Goal: Task Accomplishment & Management: Manage account settings

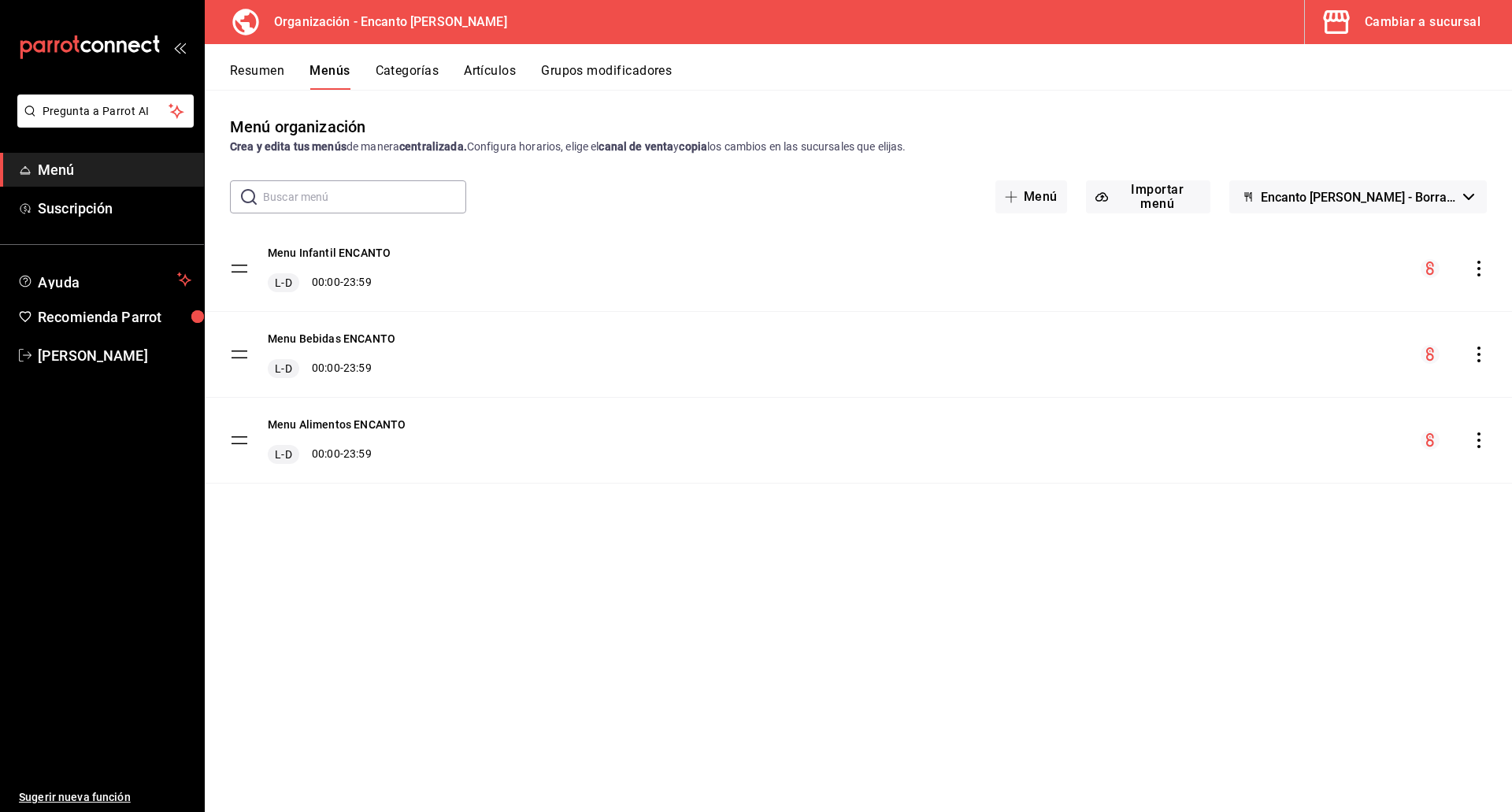
click at [255, 62] on div "Resumen Menús Categorías Artículos Grupos modificadores" at bounding box center [858, 67] width 1307 height 46
click at [264, 77] on button "Resumen" at bounding box center [257, 77] width 54 height 27
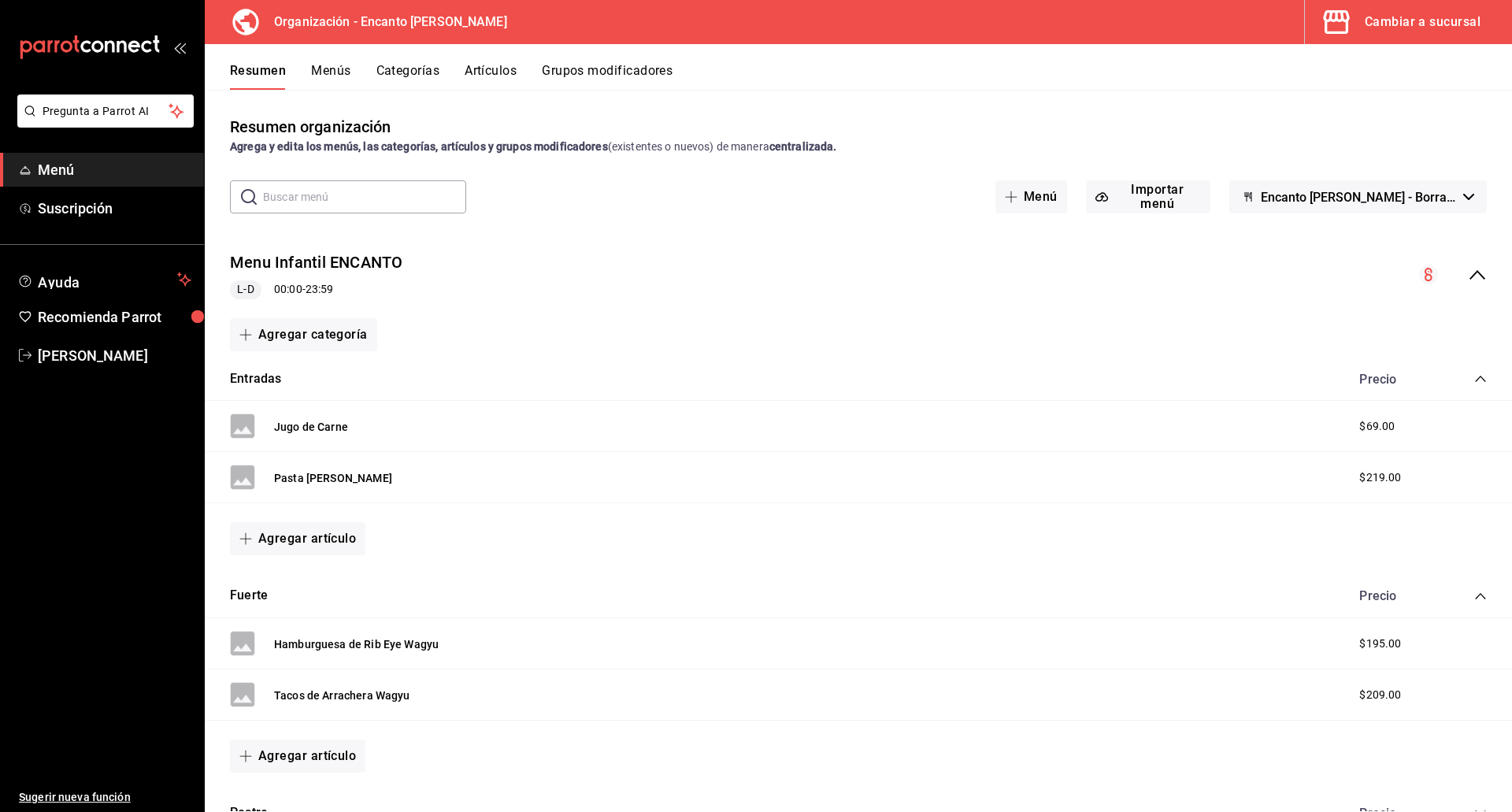
drag, startPoint x: 1367, startPoint y: 23, endPoint x: 1380, endPoint y: 24, distance: 13.0
click at [1380, 24] on div "Cambiar a sucursal" at bounding box center [1422, 22] width 116 height 22
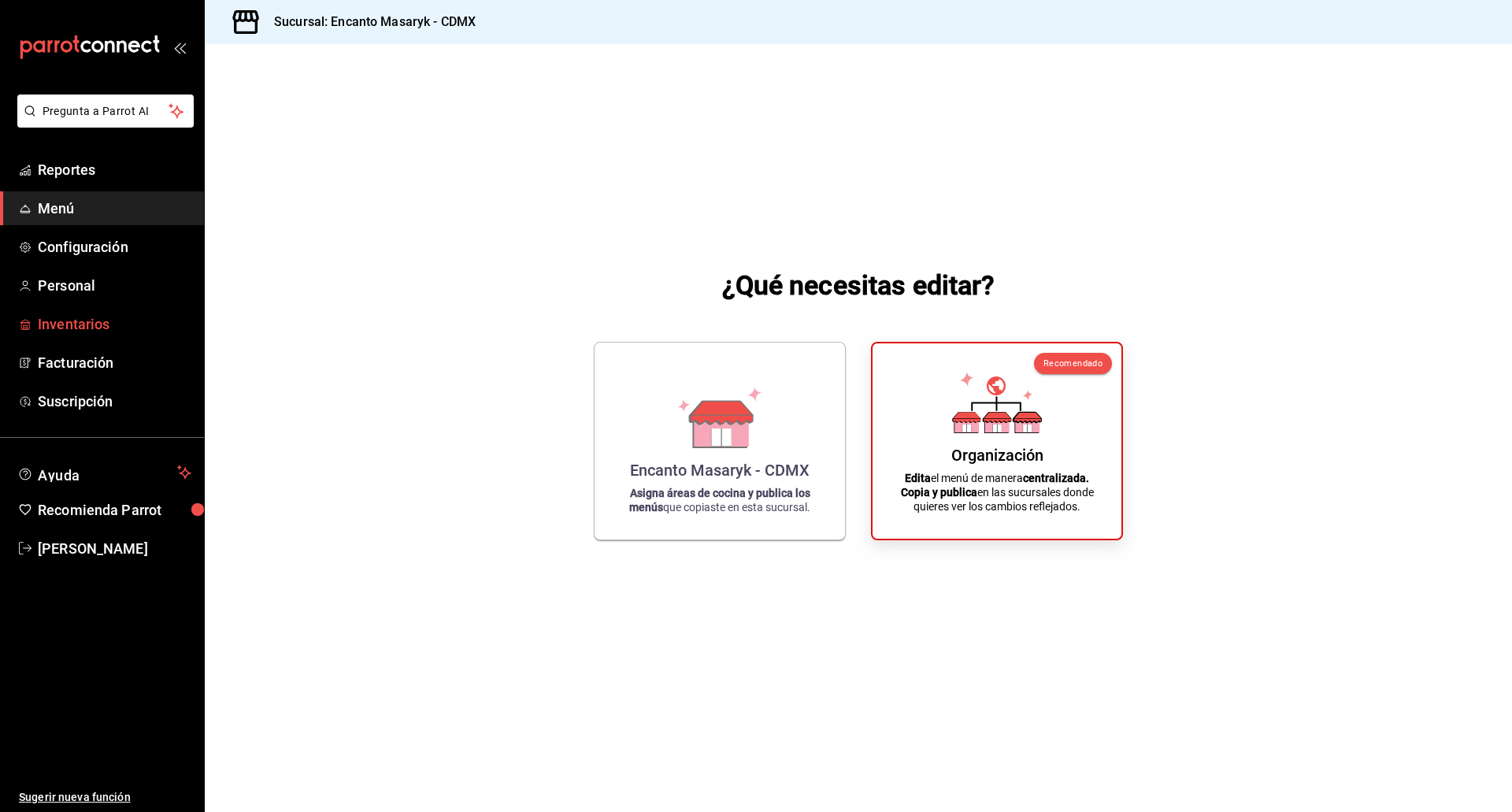
click at [84, 327] on span "Inventarios" at bounding box center [115, 324] width 153 height 21
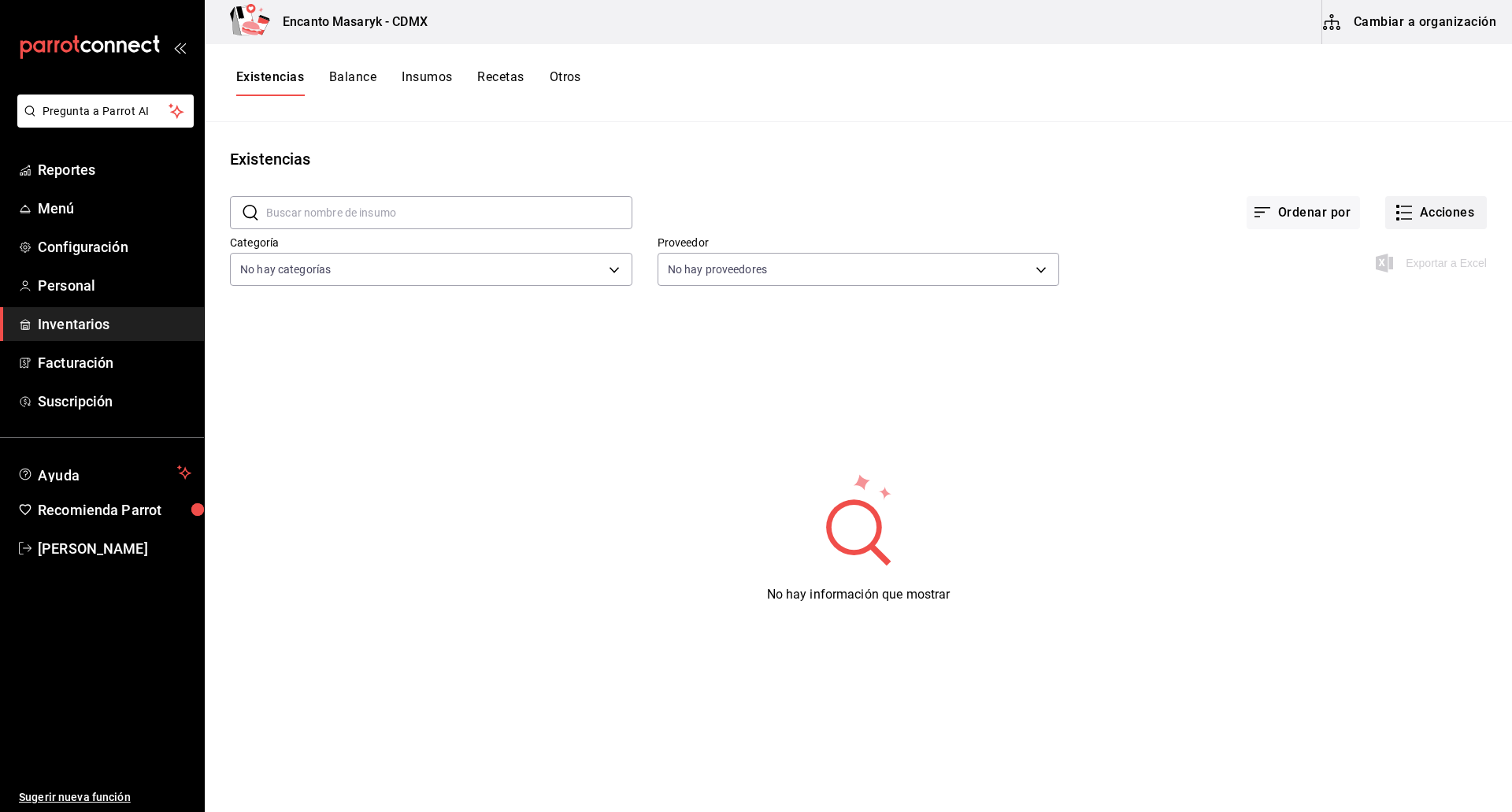
click at [1447, 219] on button "Acciones" at bounding box center [1435, 212] width 101 height 33
click at [435, 79] on div at bounding box center [756, 406] width 1512 height 812
click at [435, 79] on button "Insumos" at bounding box center [427, 83] width 51 height 27
click at [307, 158] on img "button" at bounding box center [309, 159] width 19 height 19
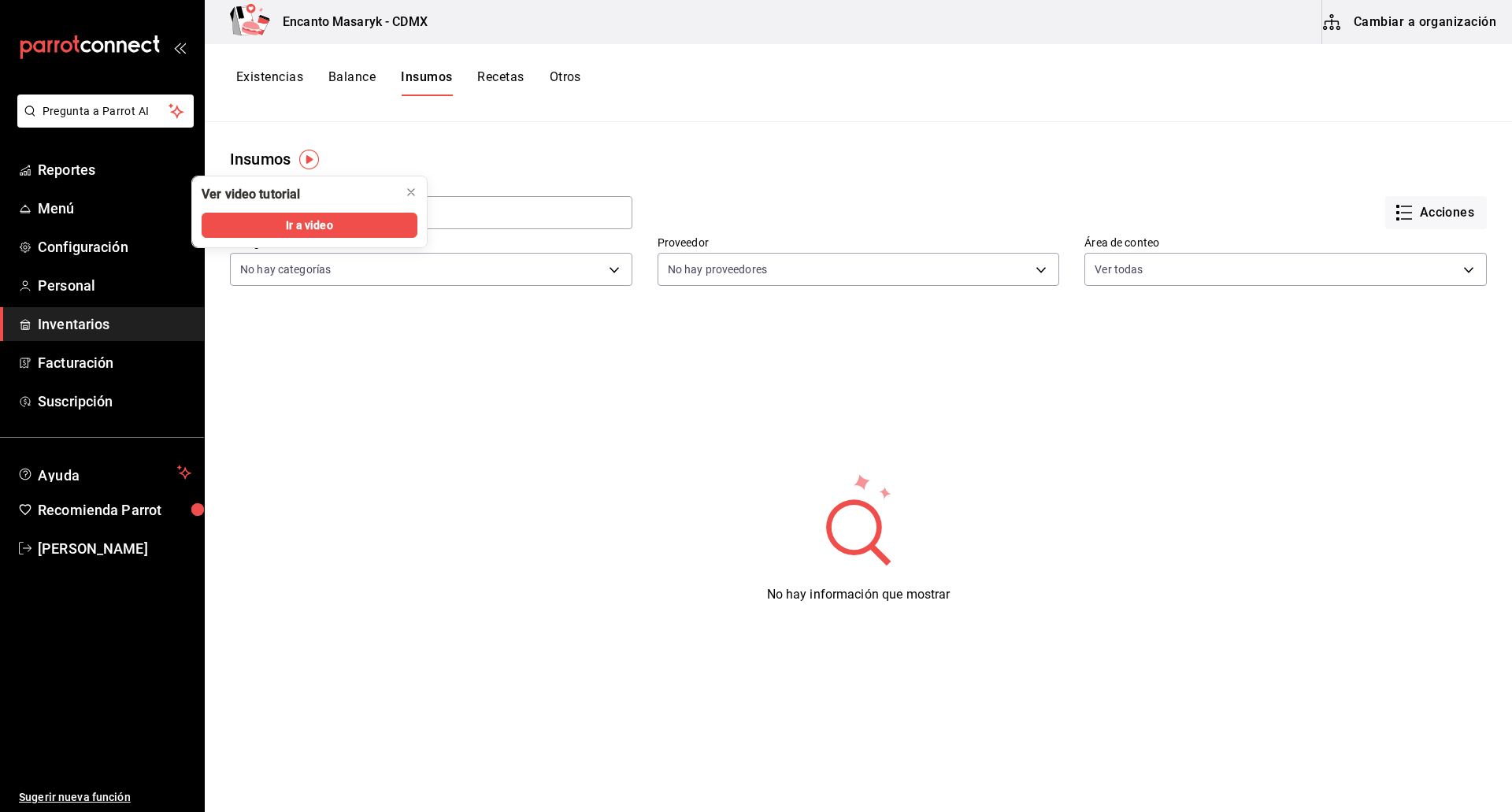
click at [295, 80] on button "Existencias" at bounding box center [269, 83] width 67 height 27
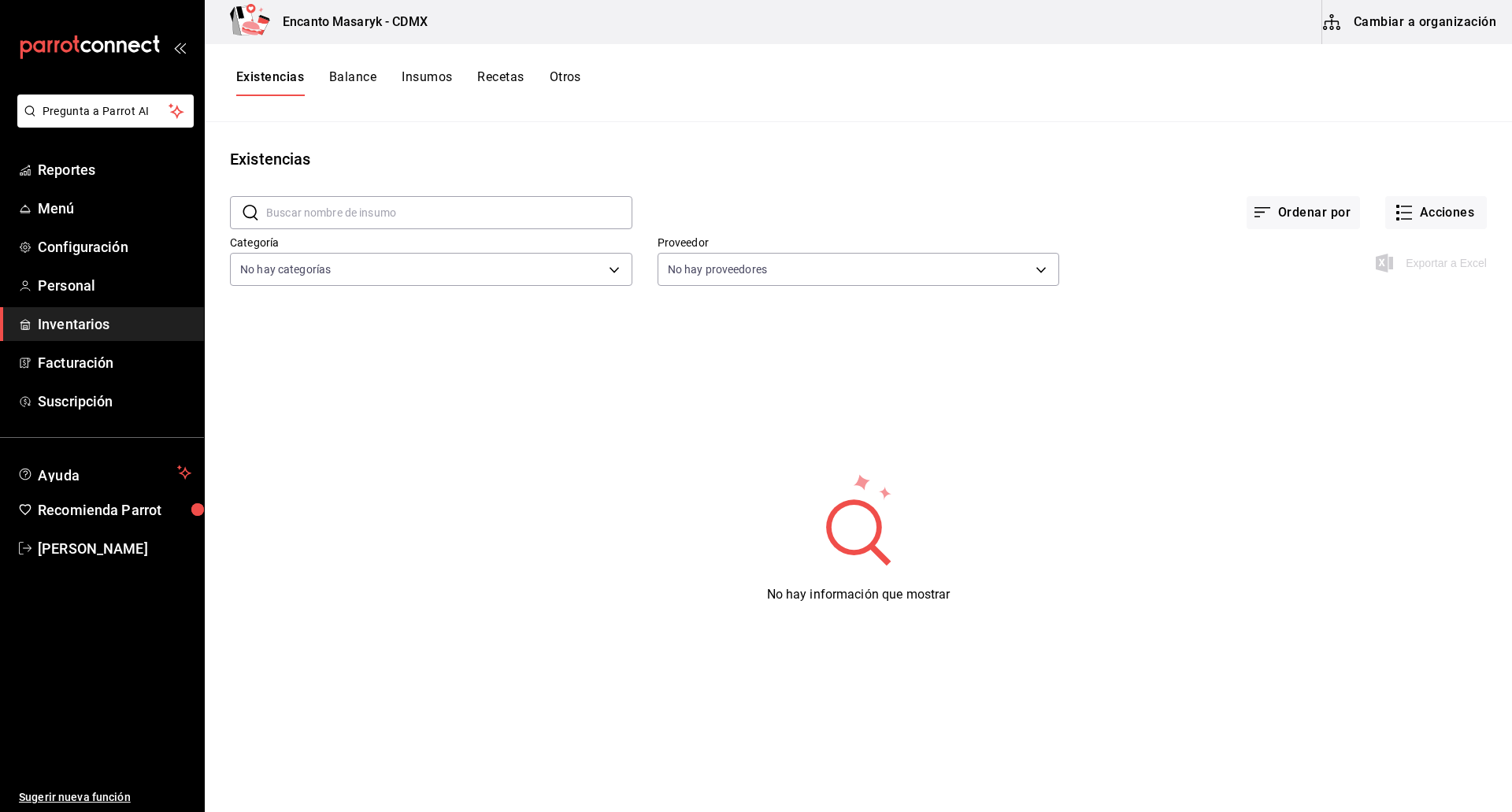
click at [344, 76] on button "Balance" at bounding box center [352, 83] width 47 height 27
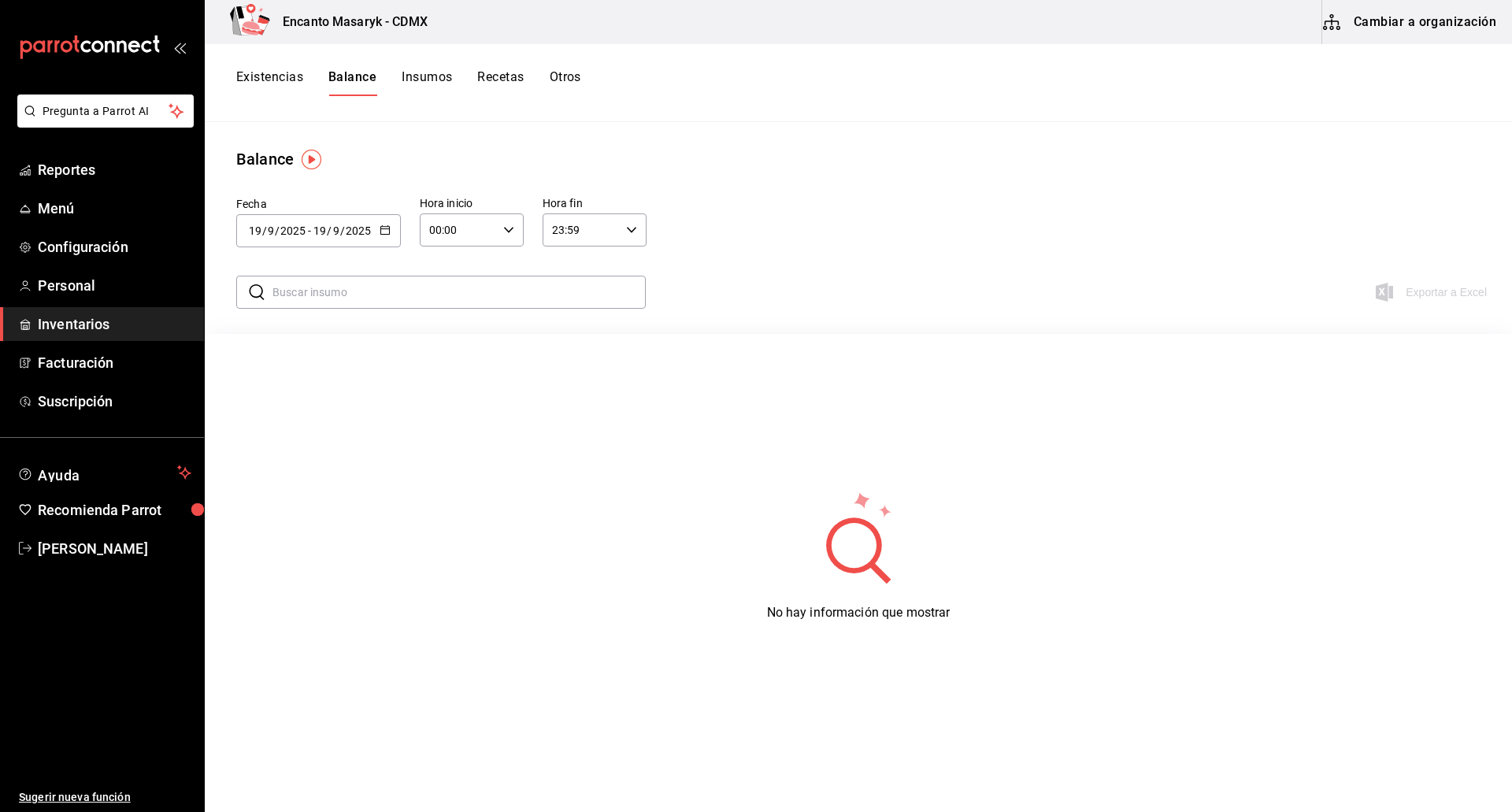
click at [416, 73] on button "Insumos" at bounding box center [427, 83] width 51 height 27
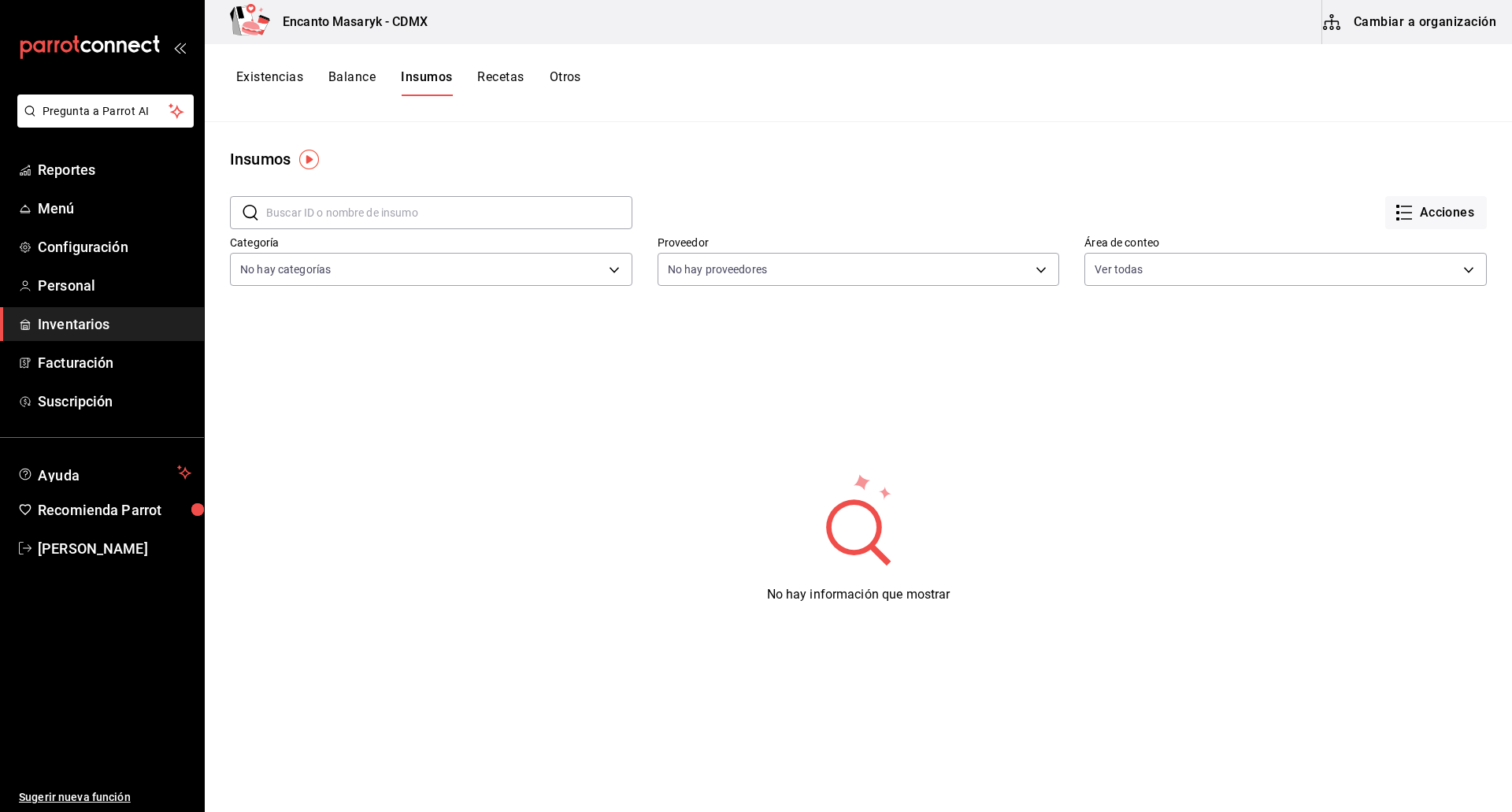
click at [305, 153] on img "button" at bounding box center [309, 159] width 19 height 19
click at [305, 230] on span "Ir a video" at bounding box center [309, 226] width 46 height 17
click at [1407, 30] on button "Cambiar a organización" at bounding box center [1411, 22] width 177 height 44
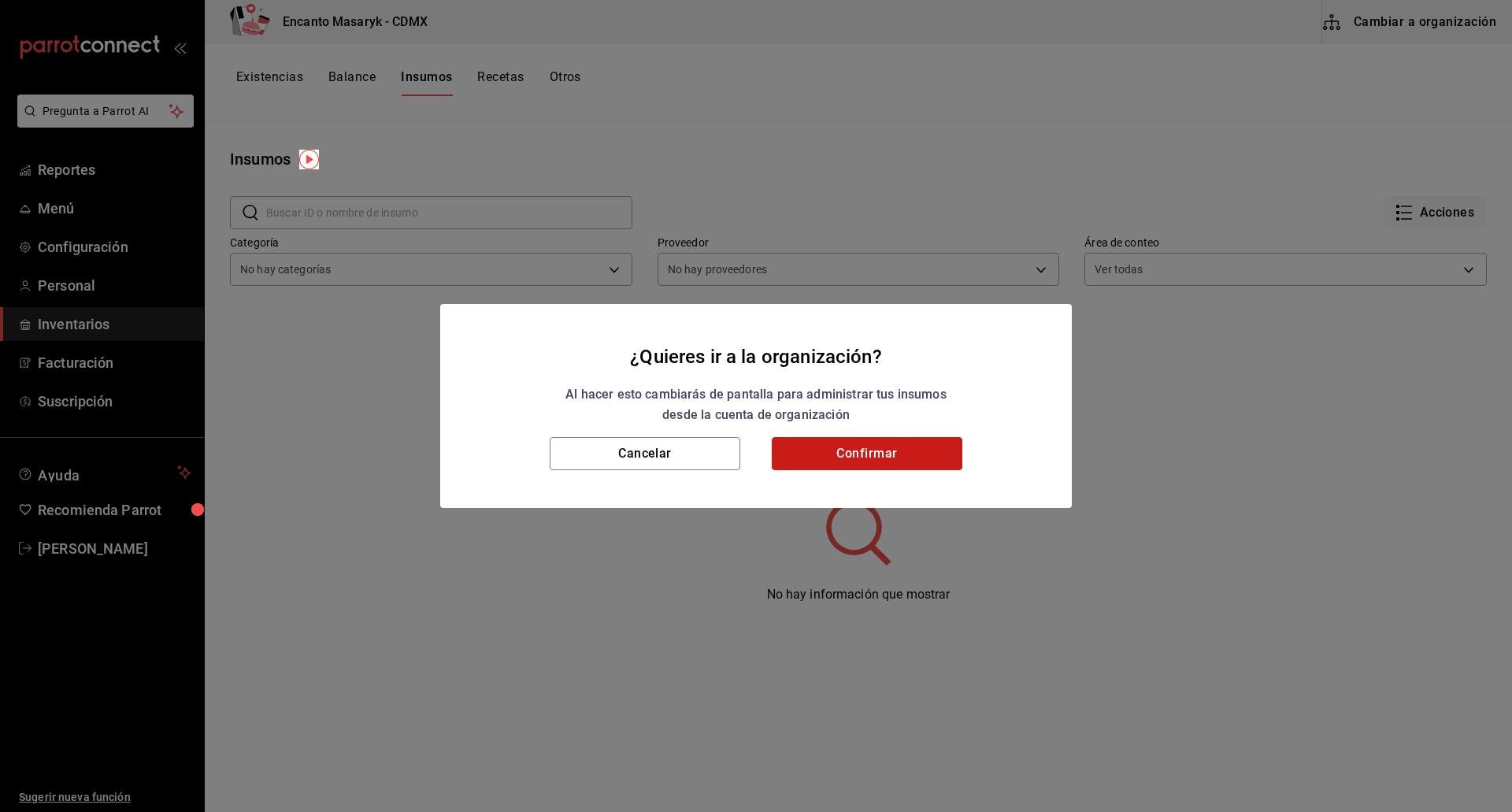
click at [827, 447] on button "Confirmar" at bounding box center [867, 453] width 191 height 33
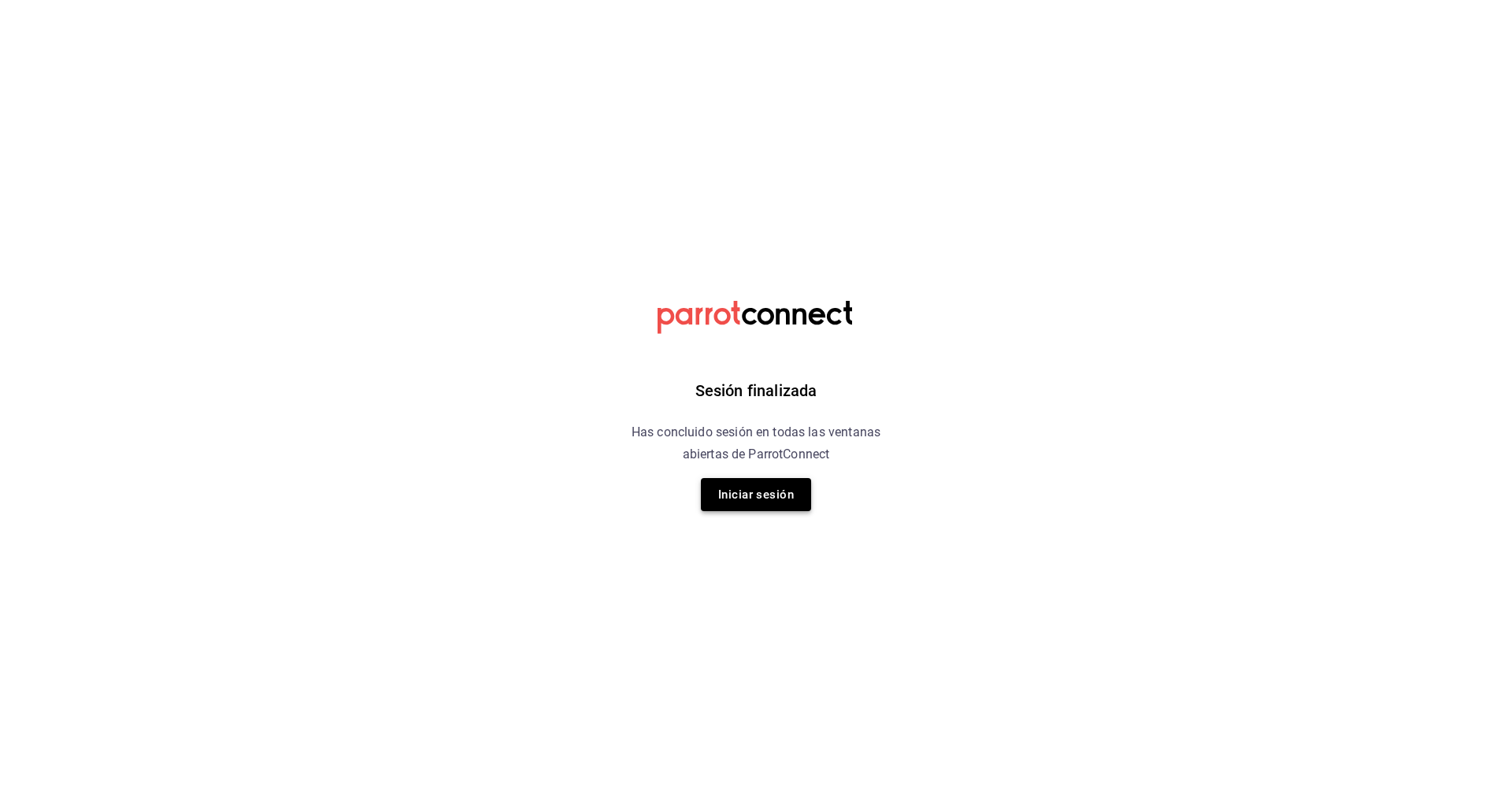
click at [788, 502] on button "Iniciar sesión" at bounding box center [756, 494] width 110 height 33
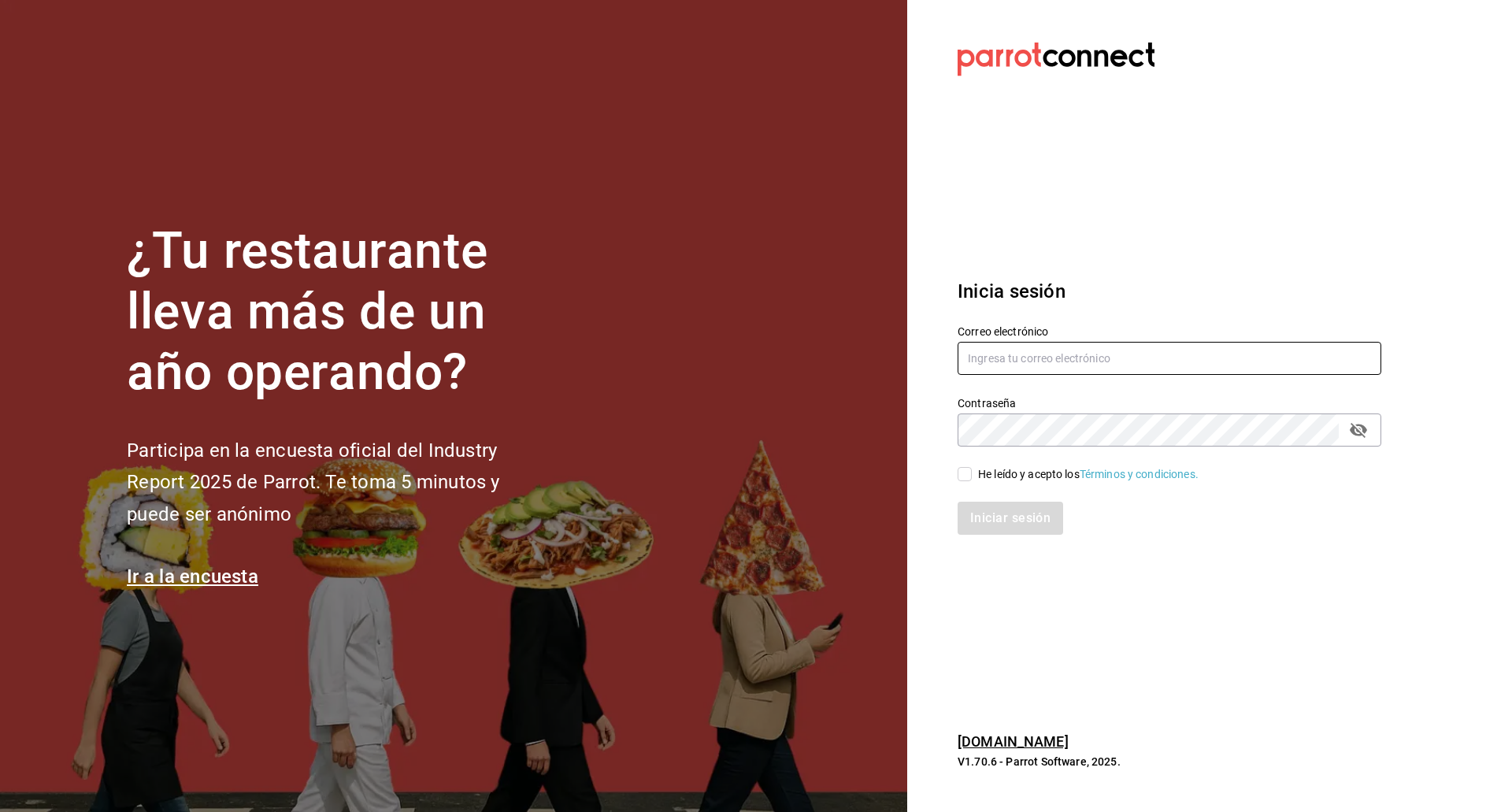
click at [1004, 366] on input "text" at bounding box center [1169, 358] width 423 height 33
type input "enrique.perez@cvomx.com"
click at [1002, 470] on div "He leído y acepto los Términos y condiciones." at bounding box center [1088, 475] width 220 height 17
click at [971, 470] on input "He leído y acepto los Términos y condiciones." at bounding box center [964, 474] width 14 height 14
checkbox input "true"
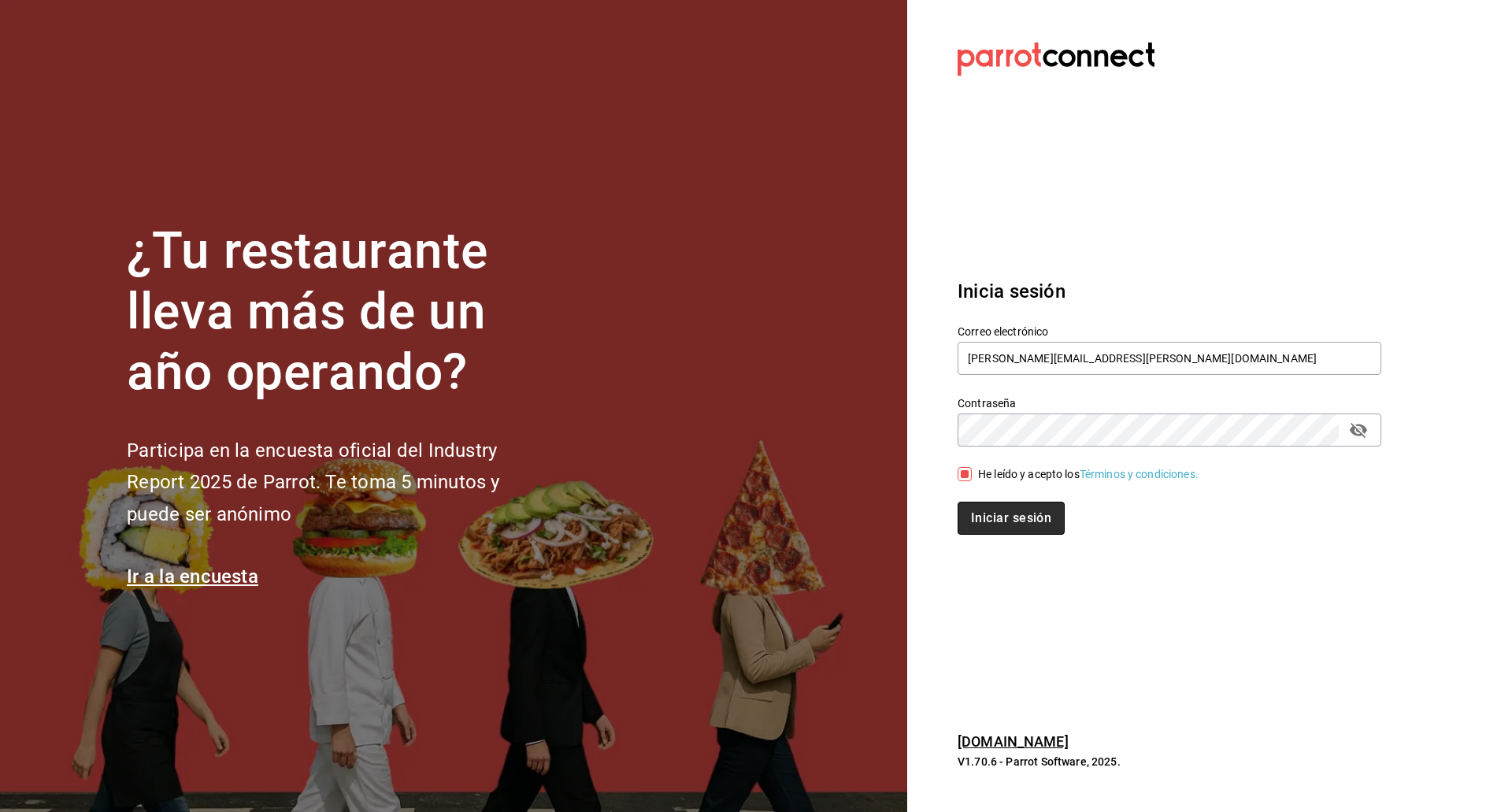
click at [1002, 522] on button "Iniciar sesión" at bounding box center [1010, 518] width 107 height 33
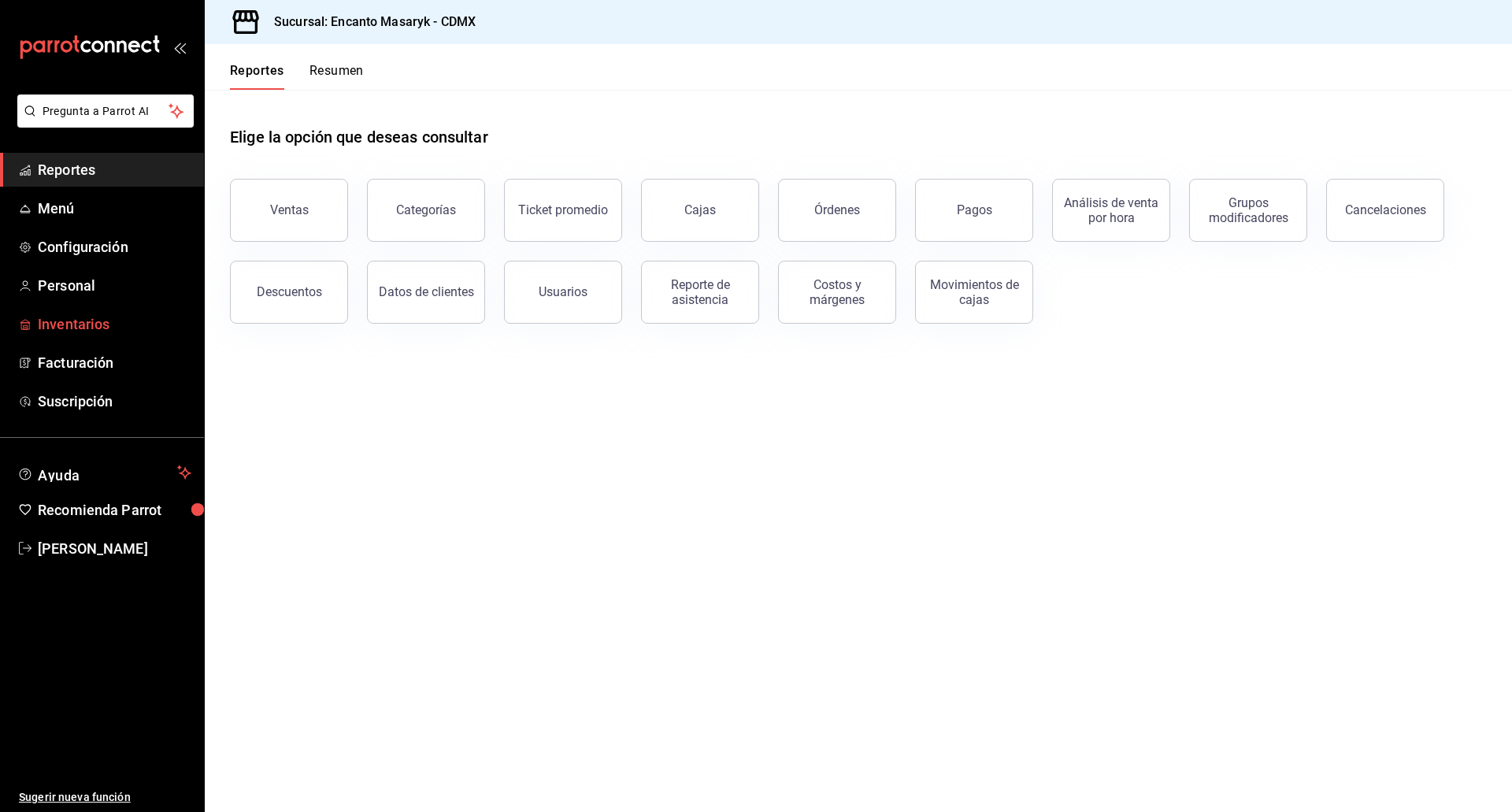
click at [58, 326] on span "Inventarios" at bounding box center [115, 324] width 153 height 21
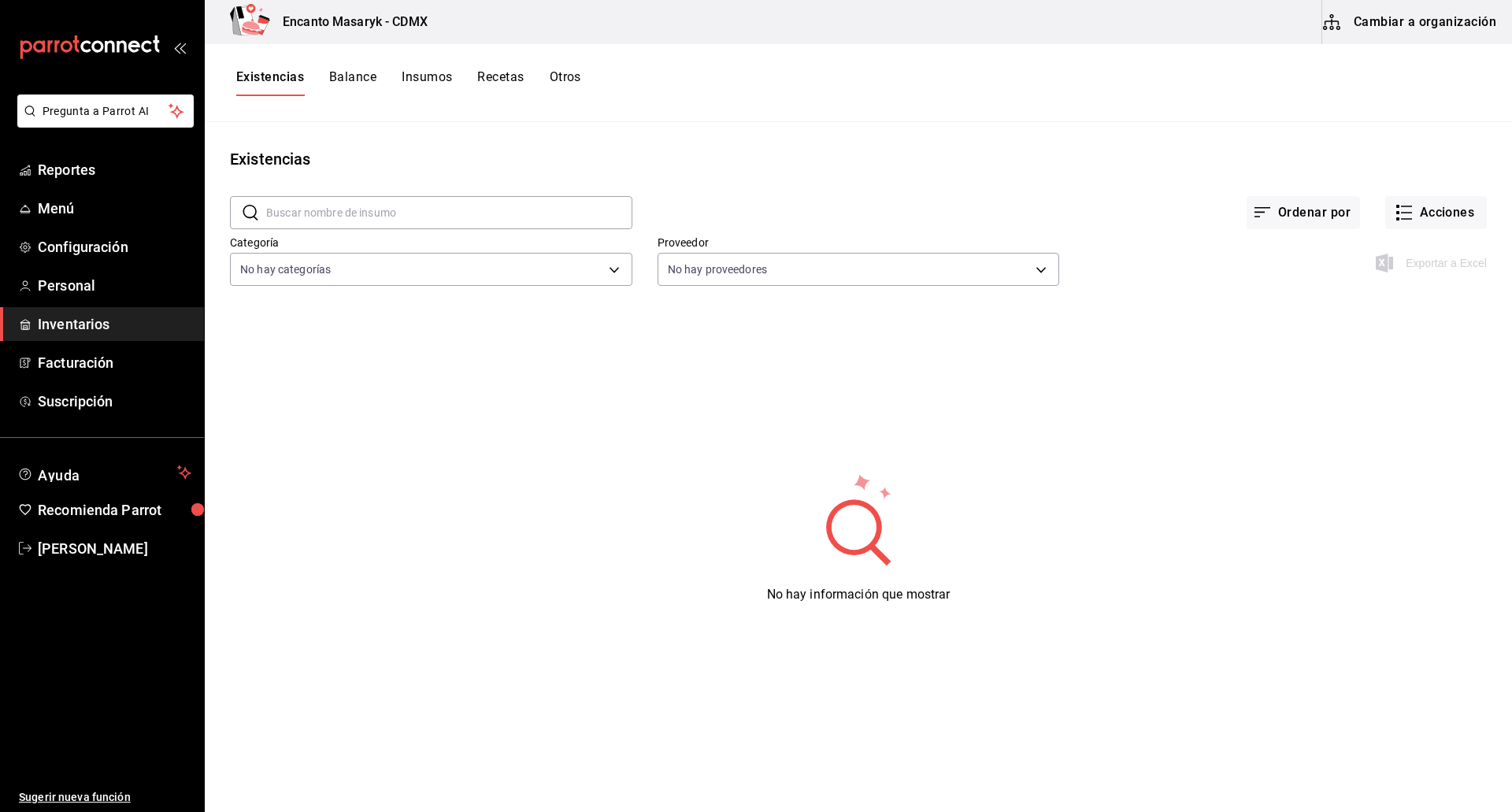
click at [1426, 30] on button "Cambiar a organización" at bounding box center [1411, 22] width 177 height 44
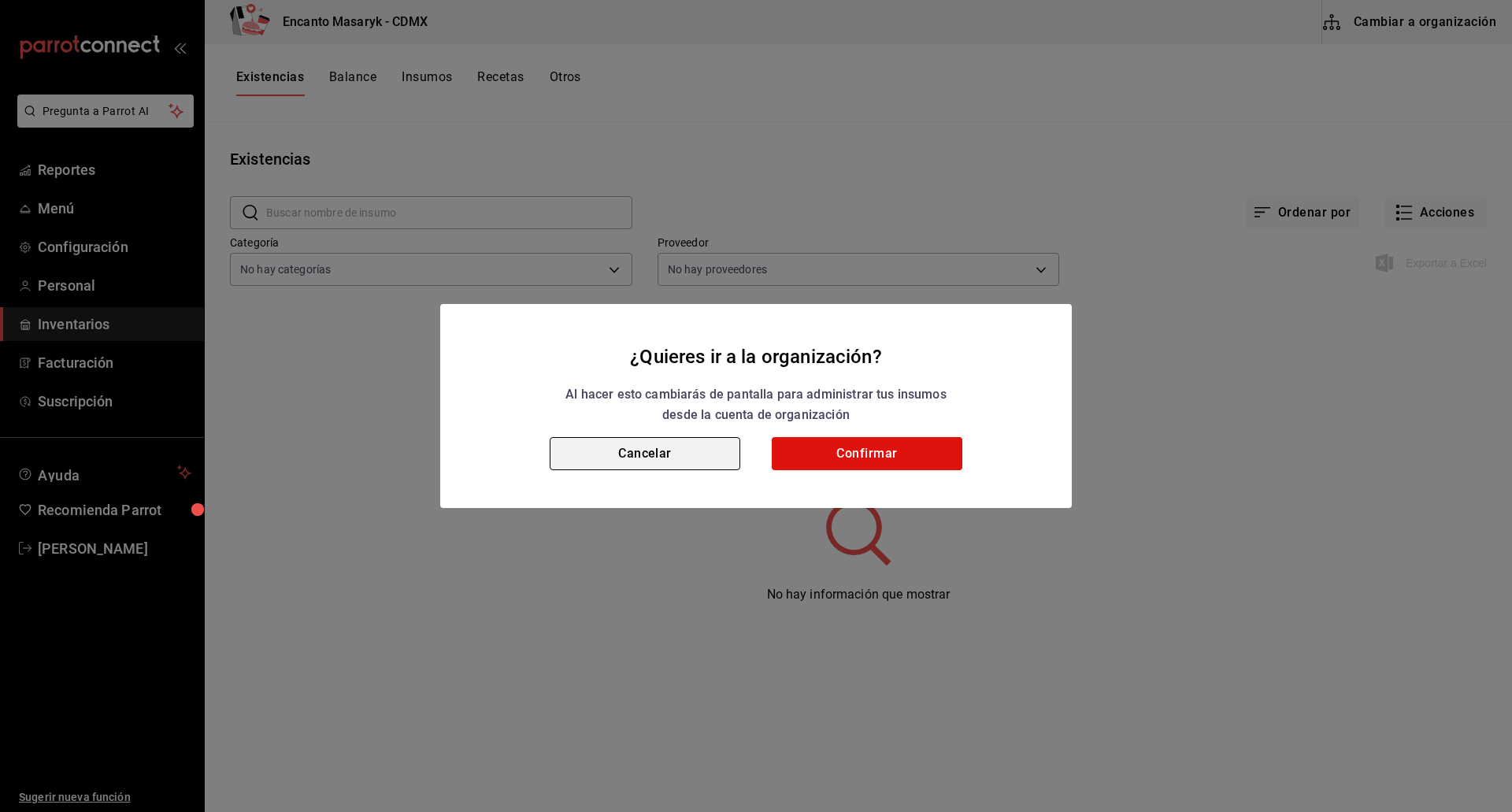
click at [649, 468] on button "Cancelar" at bounding box center [645, 453] width 191 height 33
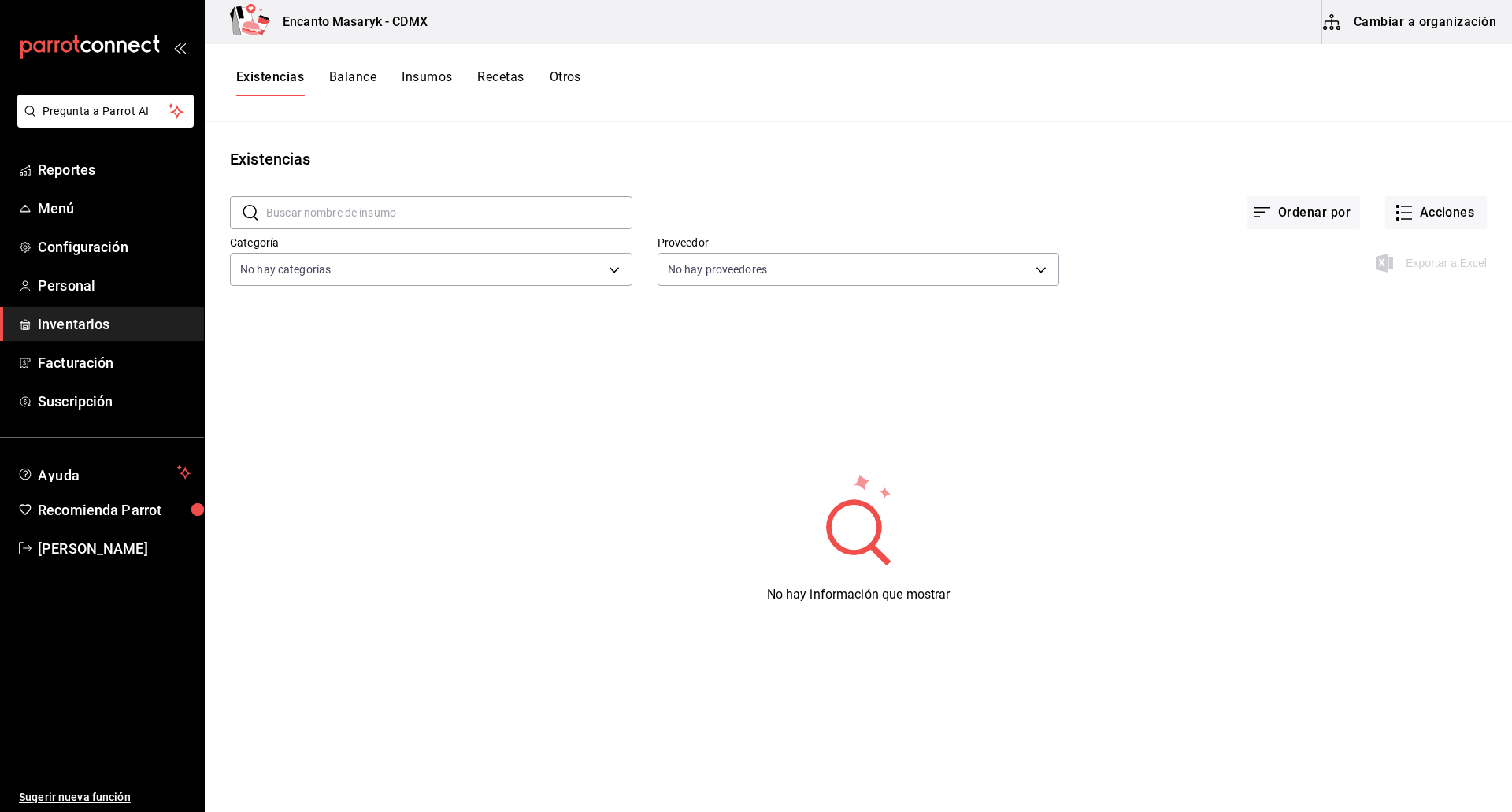
click at [497, 83] on button "Recetas" at bounding box center [500, 83] width 46 height 27
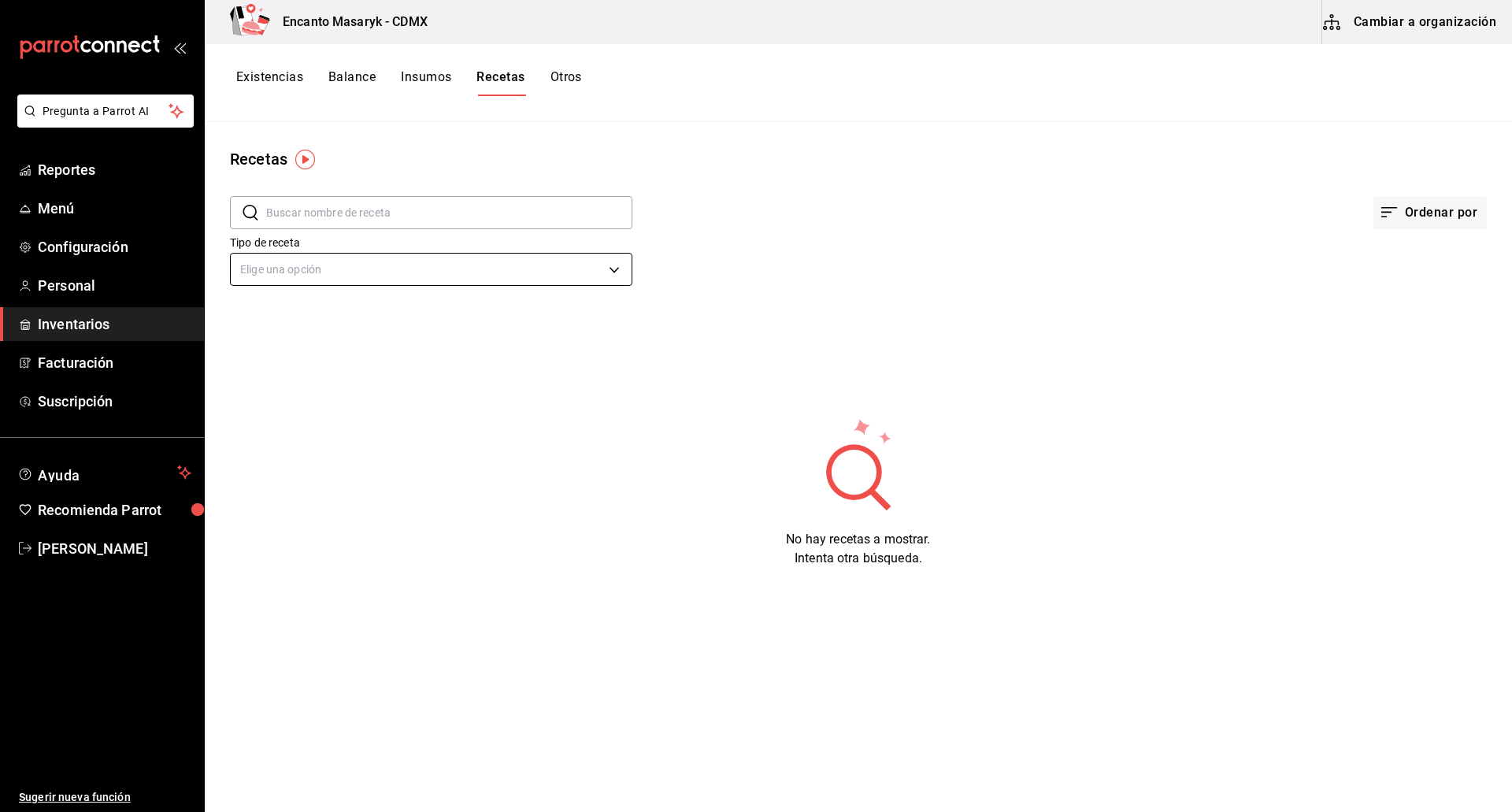
click at [611, 272] on body "Pregunta a Parrot AI Reportes Menú Configuración Personal Inventarios Facturaci…" at bounding box center [756, 400] width 1512 height 800
click at [554, 341] on li "Receta" at bounding box center [431, 344] width 401 height 26
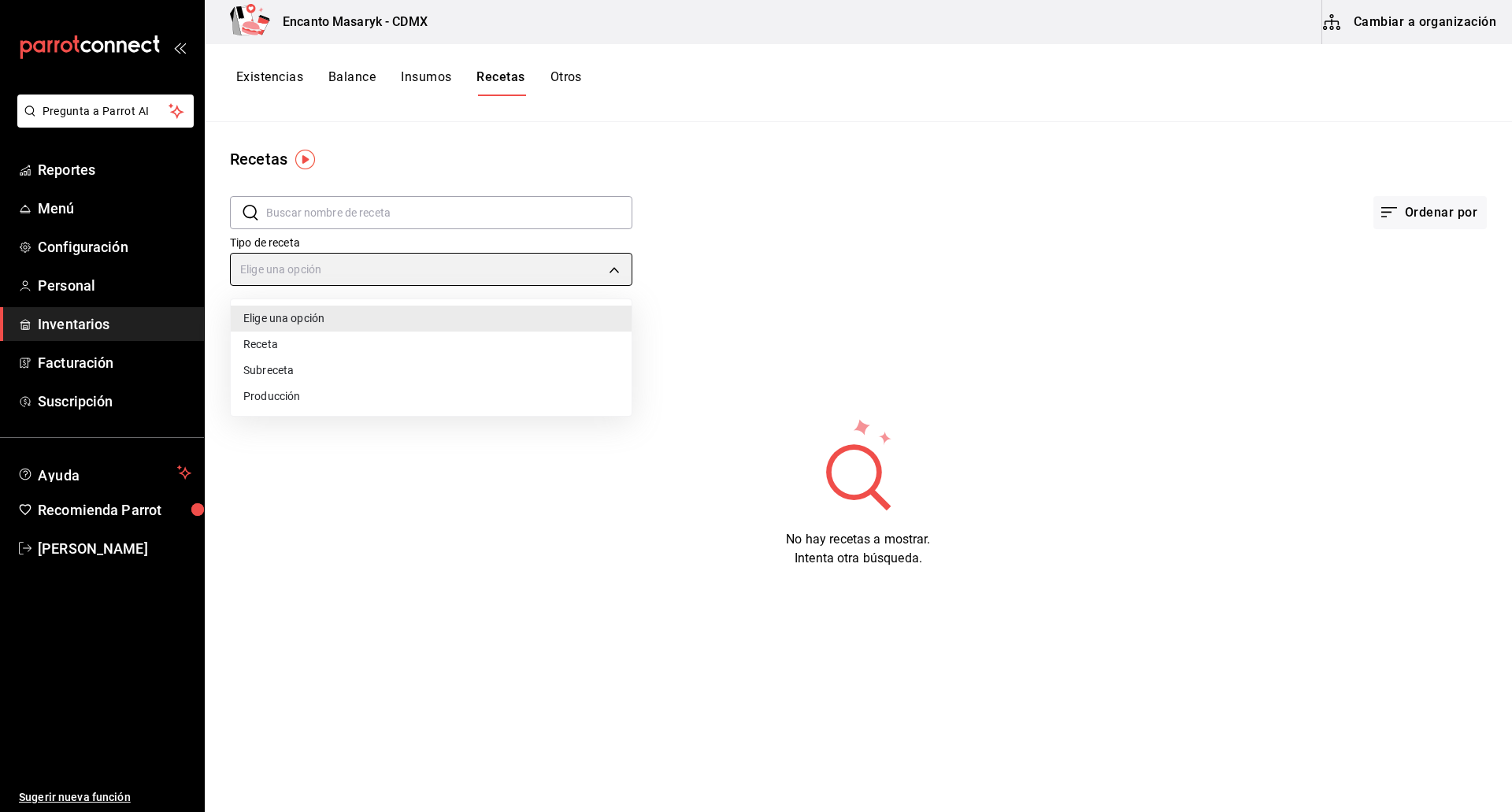
type input "PRODUCT"
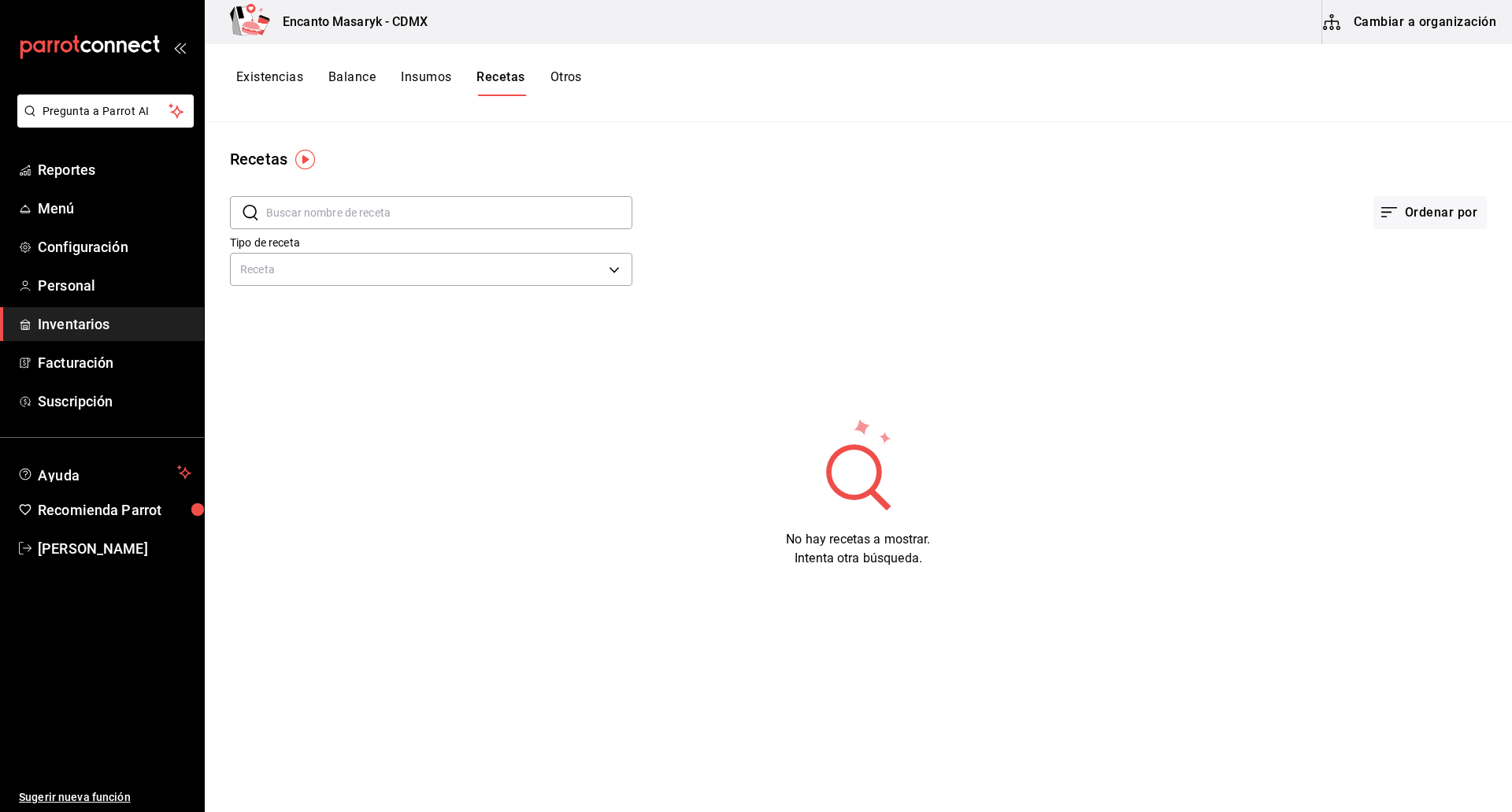
click at [1437, 30] on button "Cambiar a organización" at bounding box center [1411, 22] width 177 height 44
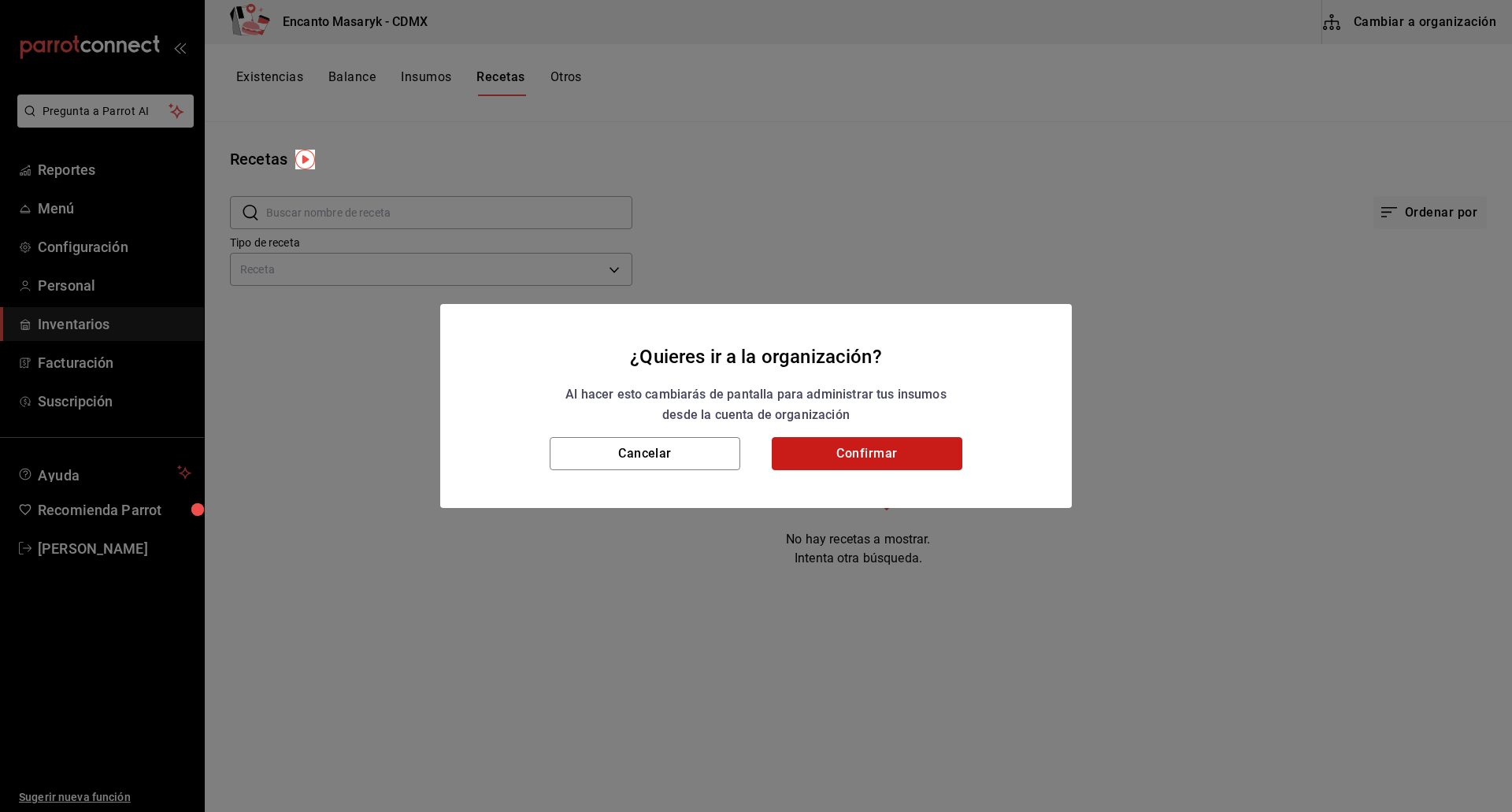
click at [871, 454] on button "Confirmar" at bounding box center [867, 453] width 191 height 33
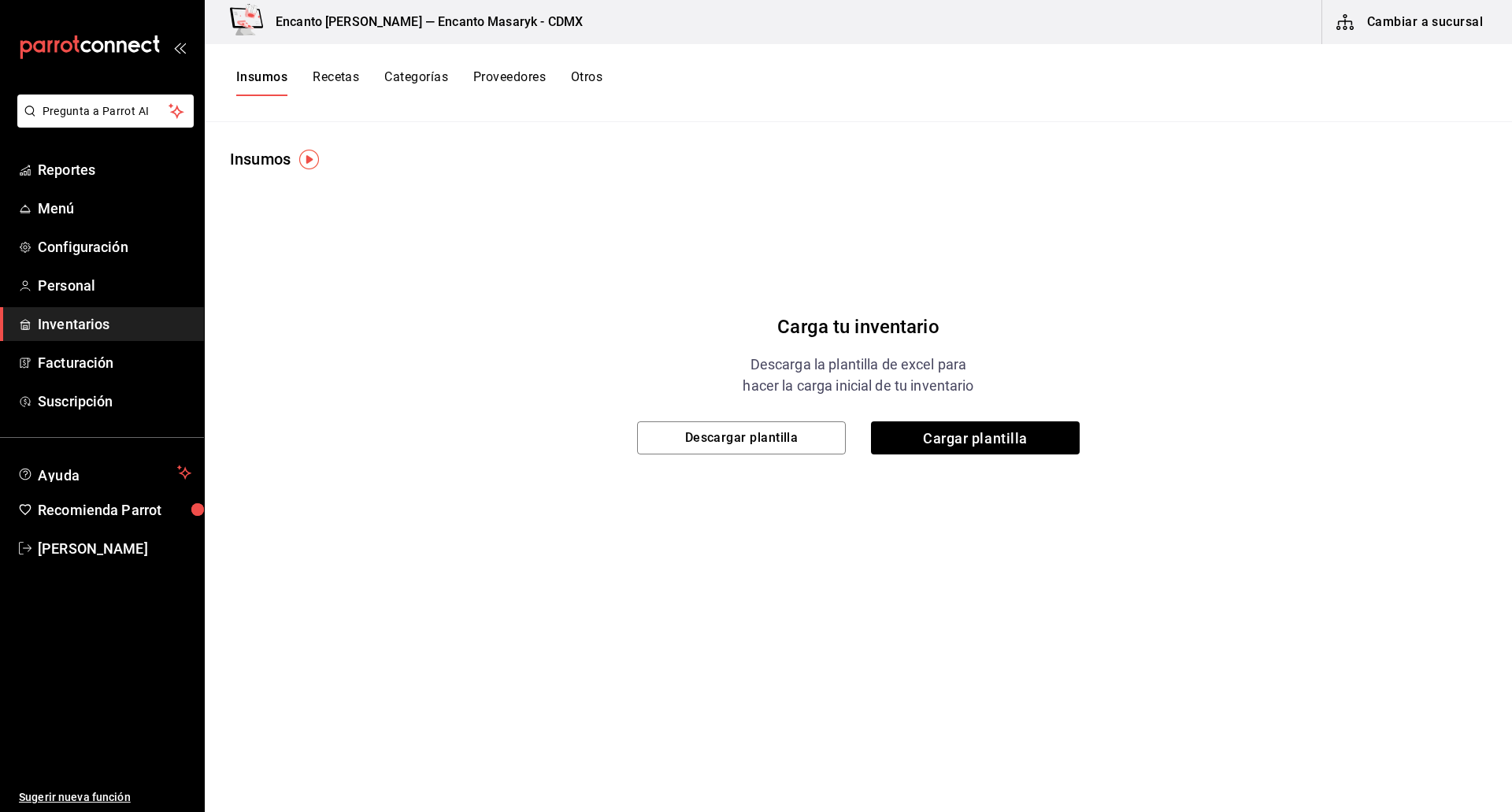
click at [344, 79] on button "Recetas" at bounding box center [336, 83] width 46 height 27
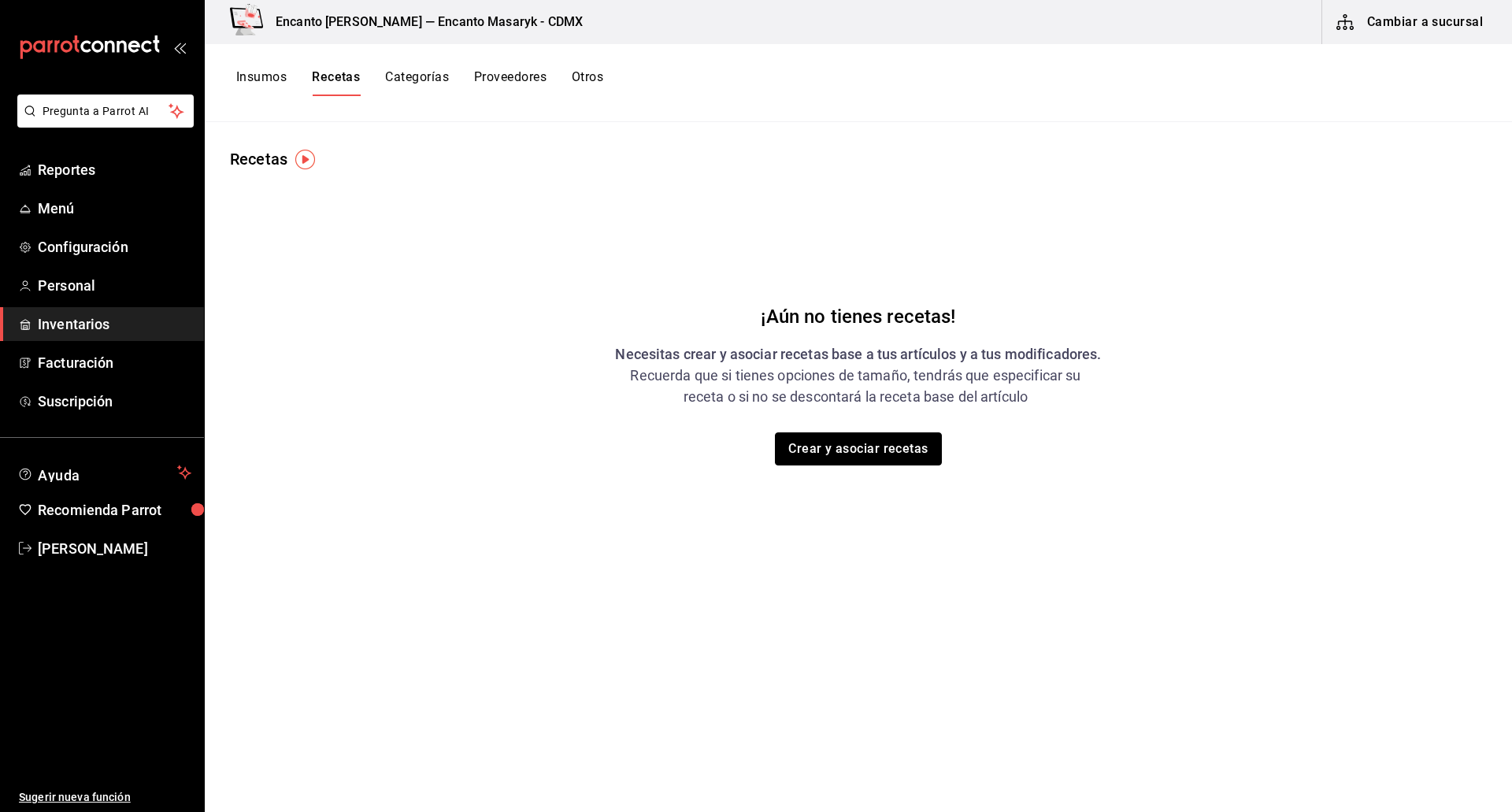
click at [842, 433] on button "Crear y asociar recetas" at bounding box center [858, 449] width 167 height 33
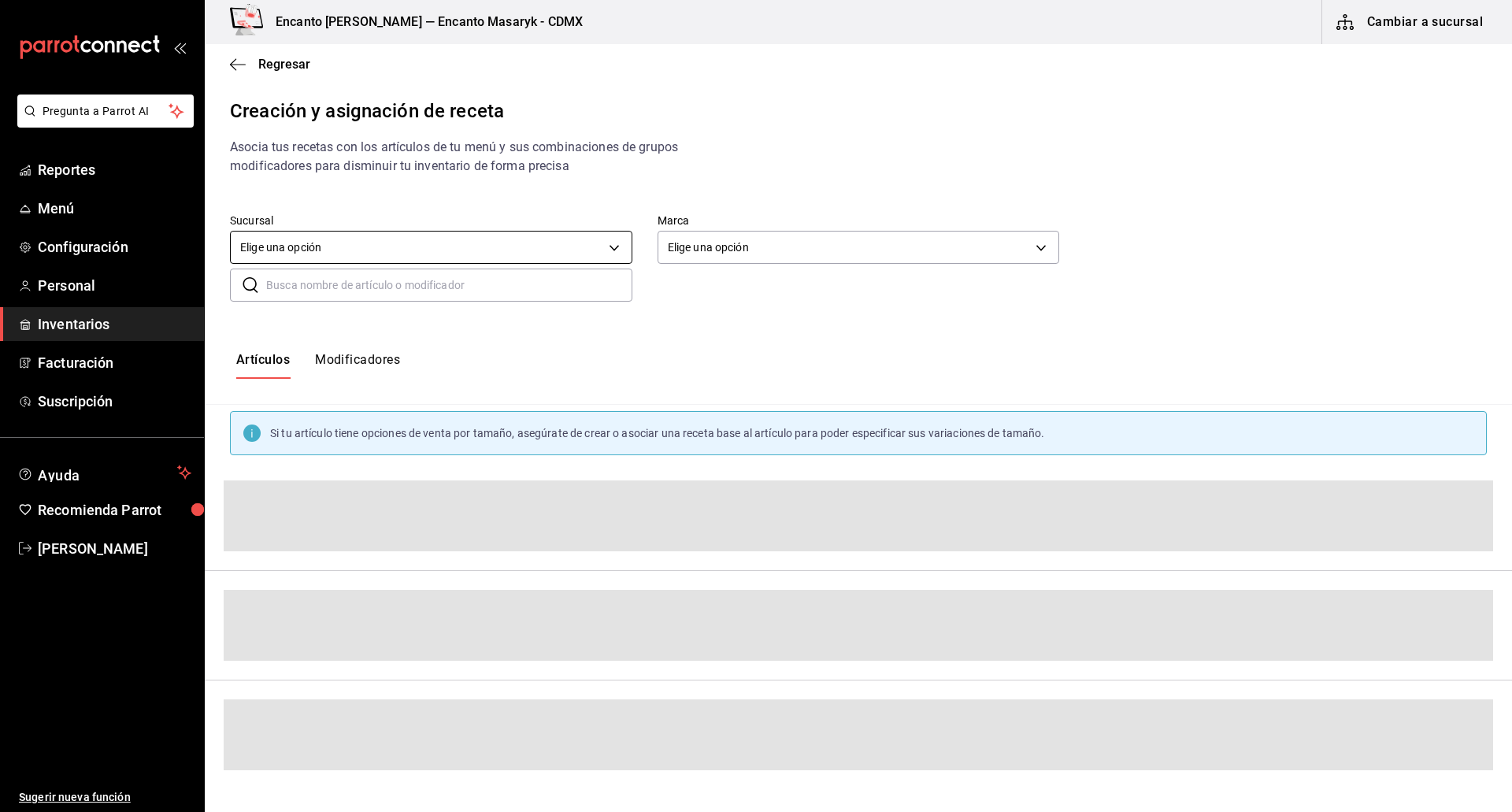
click at [604, 250] on body "Pregunta a Parrot AI Reportes Menú Configuración Personal Inventarios Facturaci…" at bounding box center [756, 392] width 1512 height 785
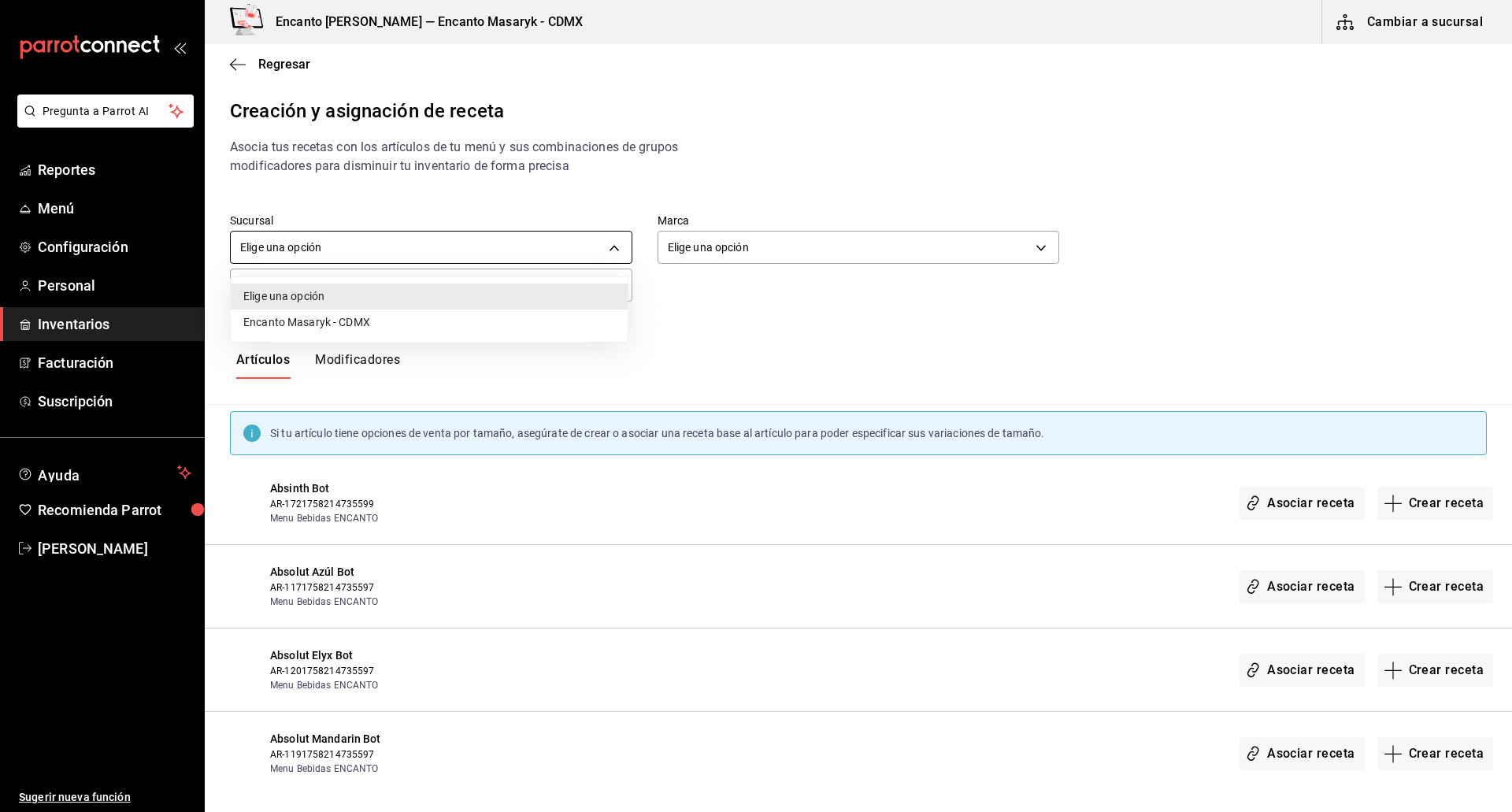
click at [604, 250] on div at bounding box center [756, 406] width 1512 height 812
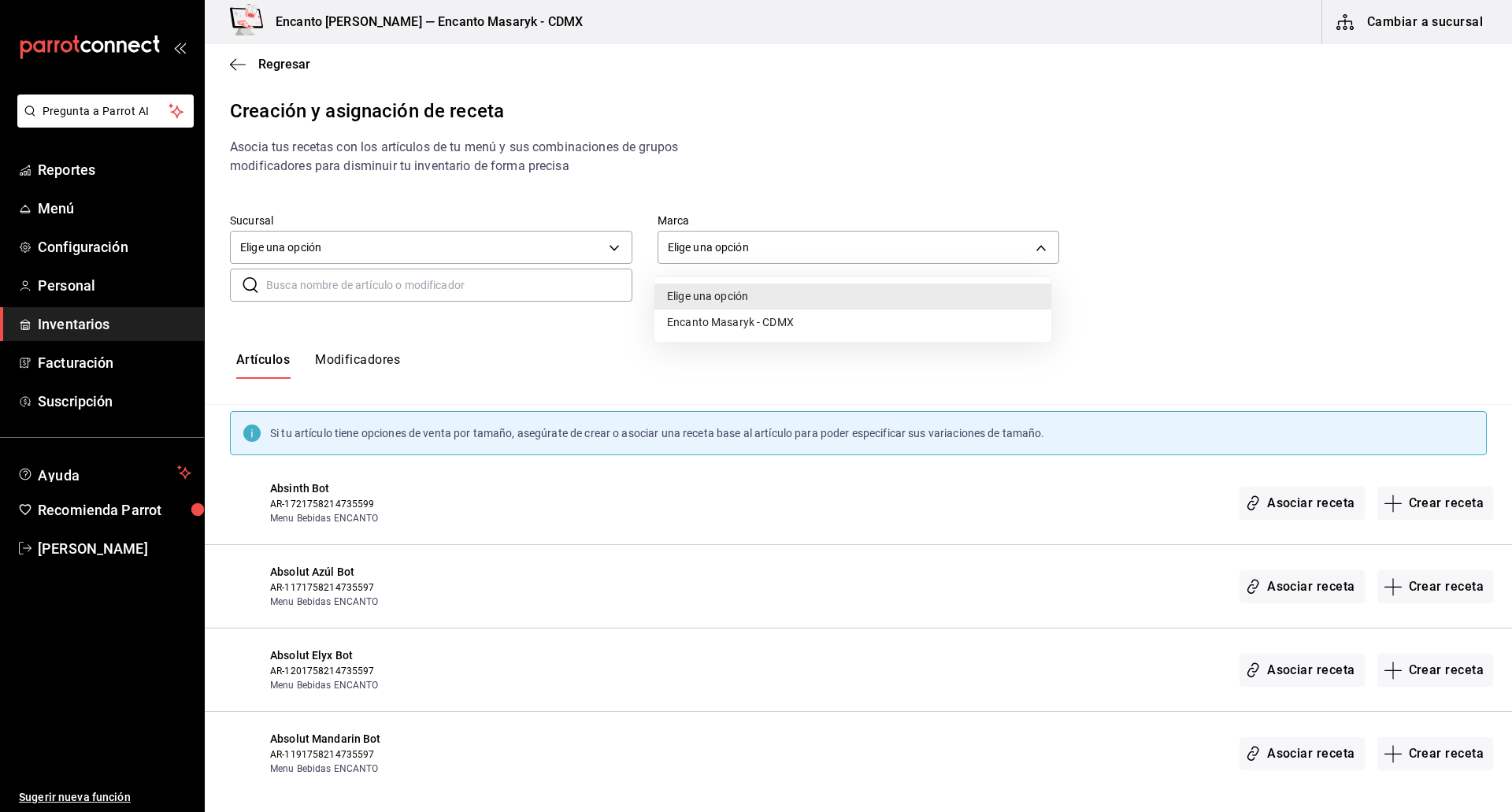
click at [709, 255] on body "Pregunta a Parrot AI Reportes Menú Configuración Personal Inventarios Facturaci…" at bounding box center [756, 392] width 1512 height 785
click at [1253, 286] on div at bounding box center [756, 406] width 1512 height 812
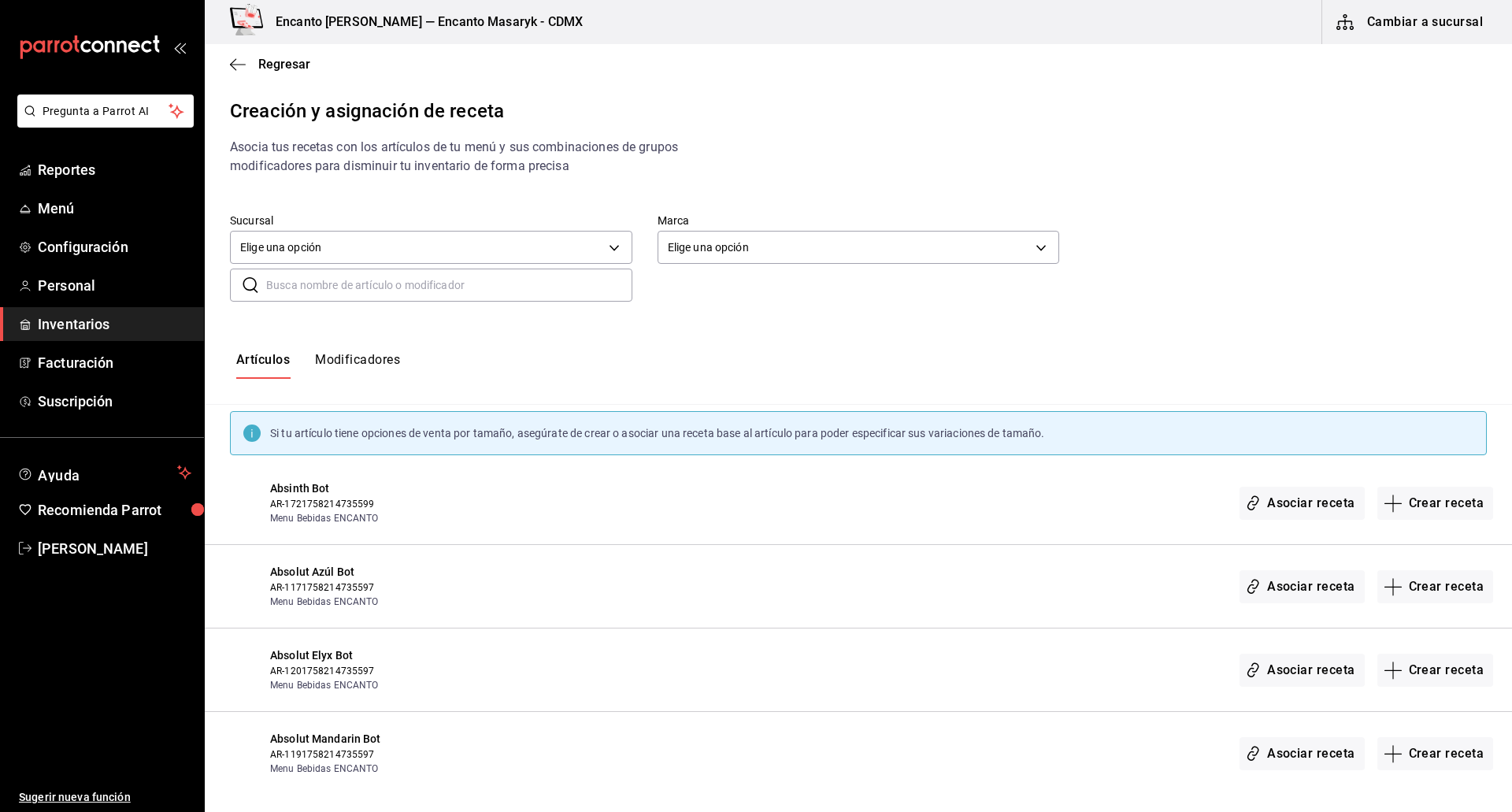
click at [1114, 342] on div "Artículos Modificadores" at bounding box center [858, 365] width 1307 height 78
click at [271, 60] on span "Regresar" at bounding box center [284, 64] width 52 height 15
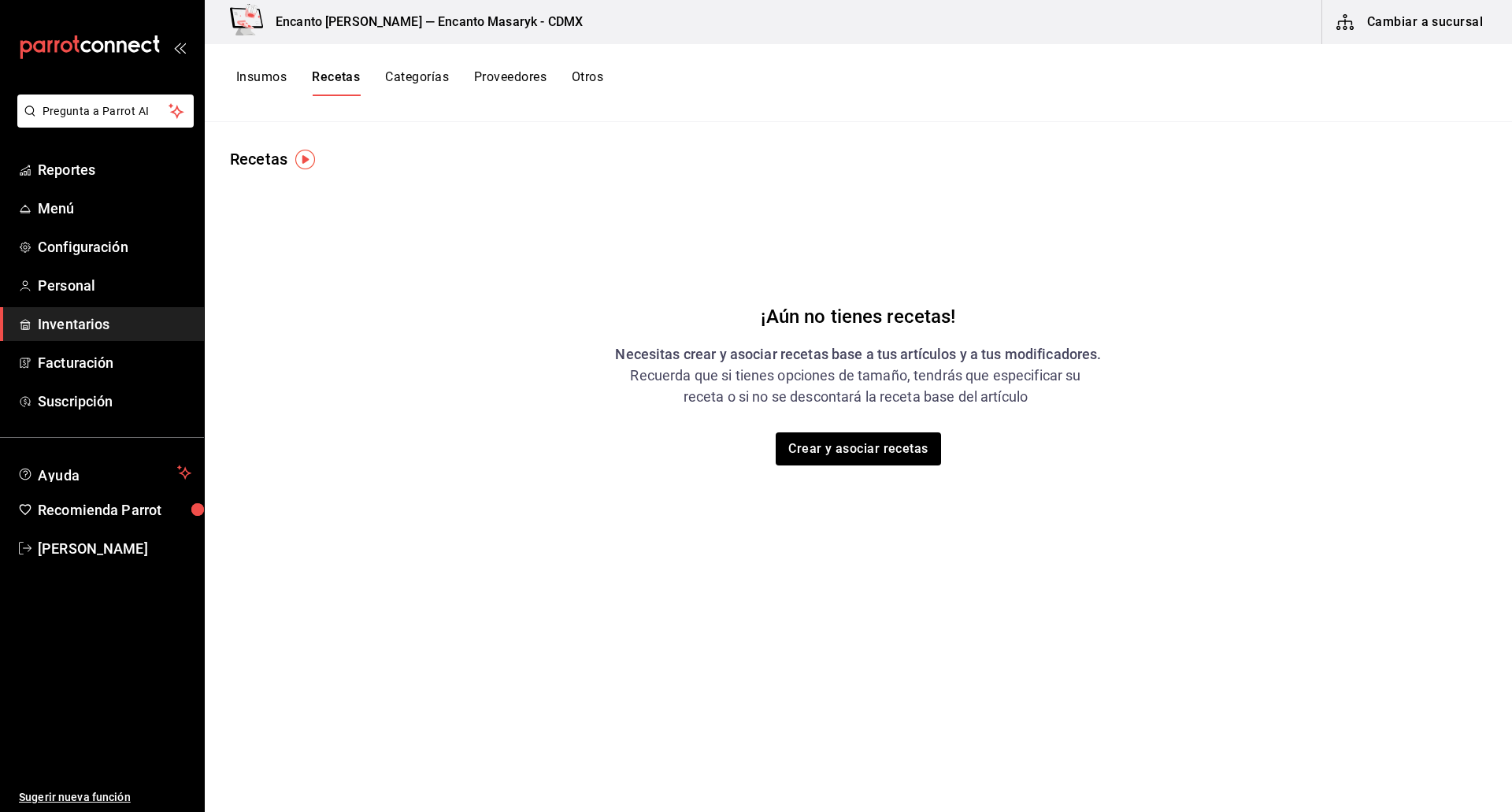
drag, startPoint x: 261, startPoint y: 84, endPoint x: 250, endPoint y: 83, distance: 11.0
click at [264, 84] on button "Insumos" at bounding box center [261, 83] width 51 height 27
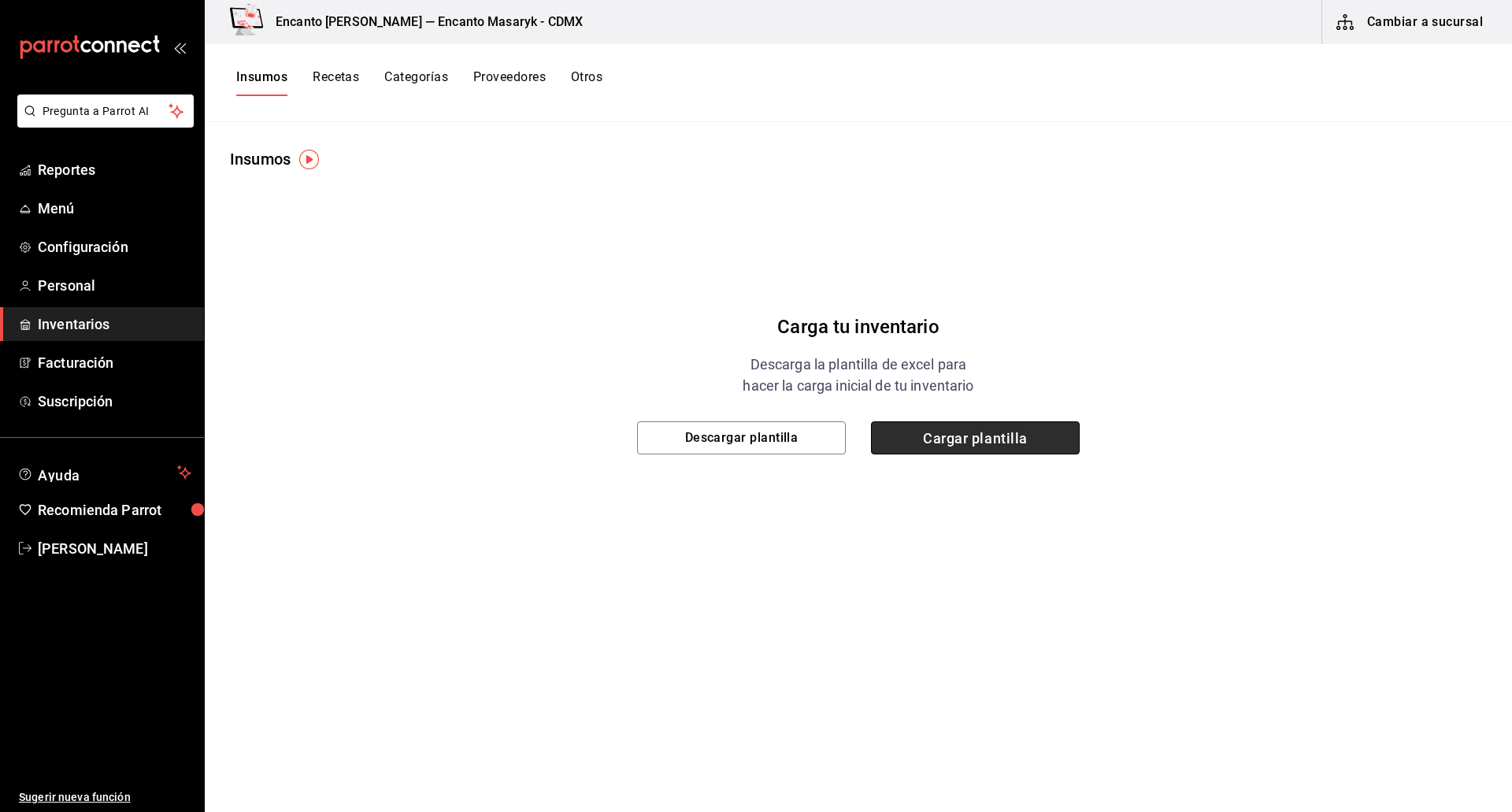
click at [967, 444] on span "Cargar plantilla" at bounding box center [975, 437] width 208 height 33
click at [0, 0] on input "Cargar plantilla" at bounding box center [0, 0] width 0 height 0
